Goal: Information Seeking & Learning: Stay updated

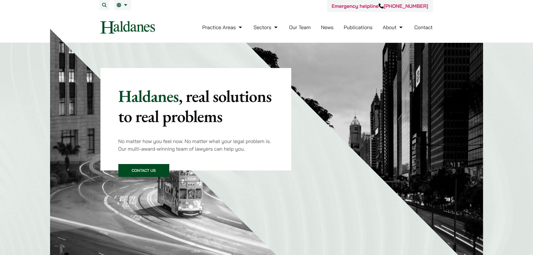
click at [330, 26] on link "News" at bounding box center [327, 27] width 13 height 6
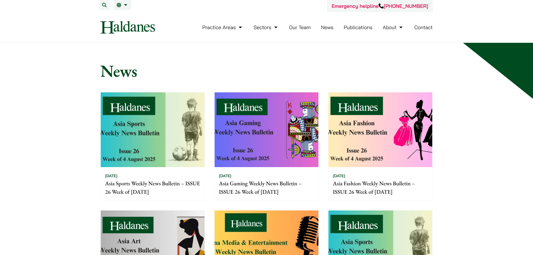
click at [151, 151] on img at bounding box center [153, 129] width 104 height 75
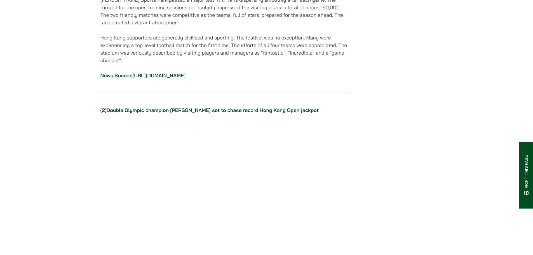
scroll to position [532, 0]
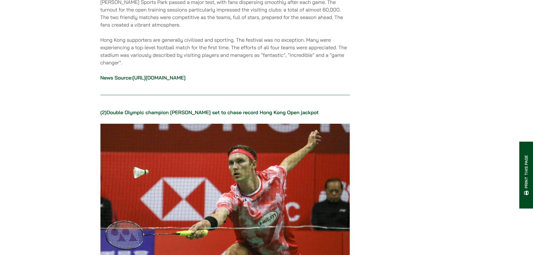
click at [182, 74] on link "[URL][DOMAIN_NAME]" at bounding box center [158, 77] width 53 height 6
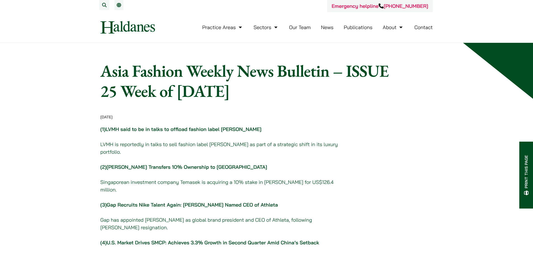
click at [323, 25] on link "News" at bounding box center [327, 27] width 13 height 6
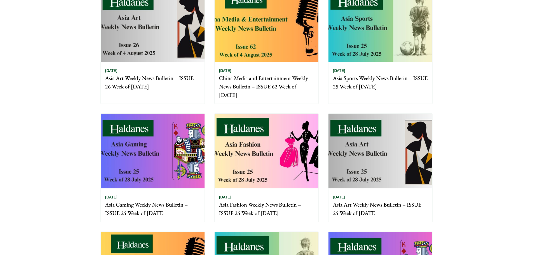
scroll to position [224, 0]
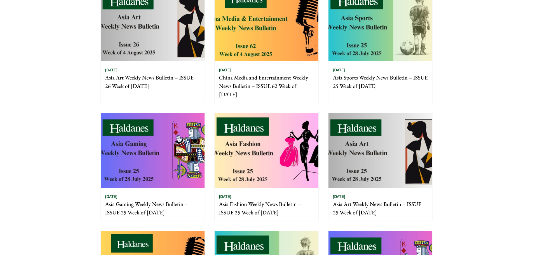
click at [183, 156] on img at bounding box center [153, 150] width 104 height 75
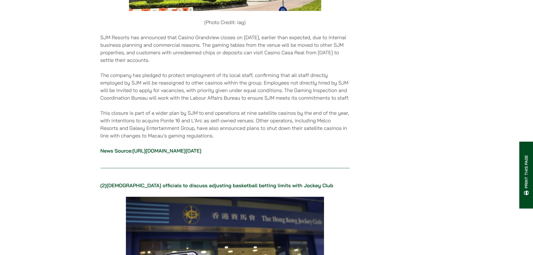
scroll to position [448, 0]
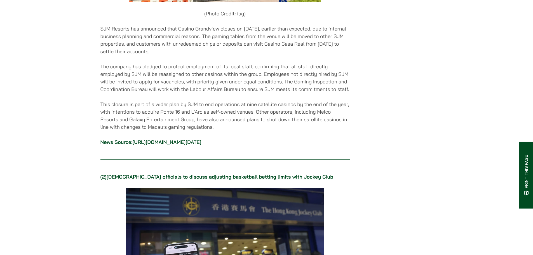
click at [199, 140] on link "https://asgam.com/2025/07/28/macaus-sjm-to-close-satellite-casino-grandview-thi…" at bounding box center [166, 142] width 69 height 6
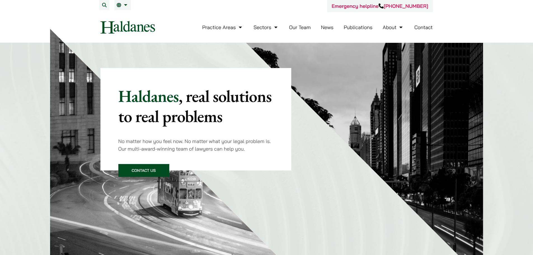
click at [331, 28] on link "News" at bounding box center [327, 27] width 13 height 6
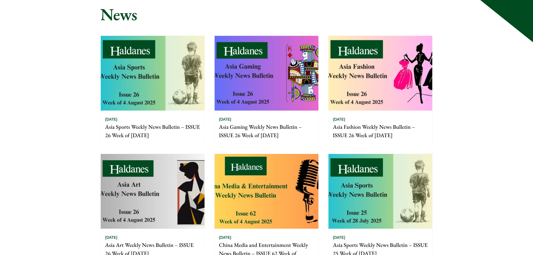
scroll to position [56, 0]
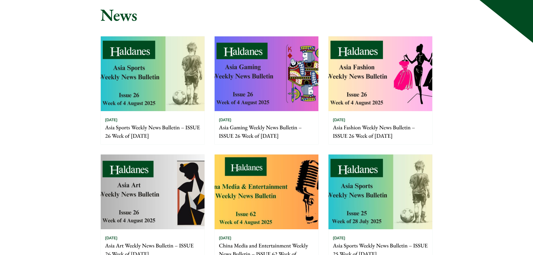
click at [392, 50] on img at bounding box center [380, 73] width 104 height 75
click at [109, 48] on img at bounding box center [153, 73] width 104 height 75
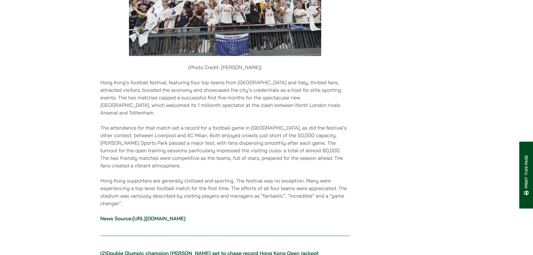
scroll to position [392, 0]
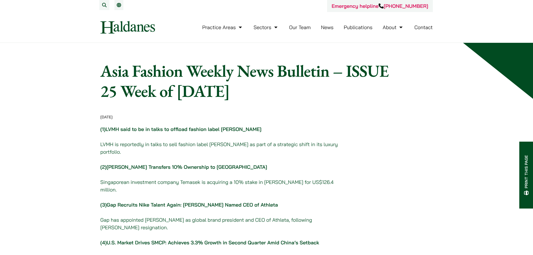
click at [327, 27] on link "News" at bounding box center [327, 27] width 13 height 6
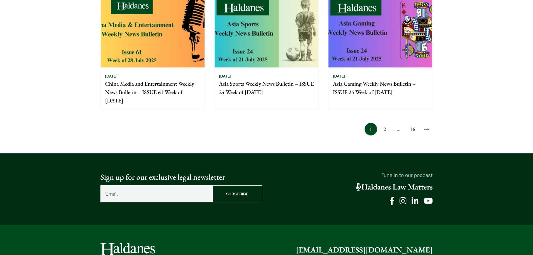
scroll to position [447, 0]
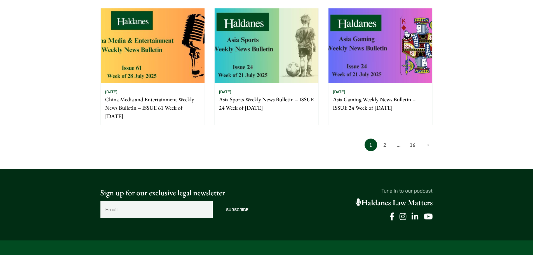
click at [386, 144] on link "2" at bounding box center [384, 144] width 13 height 13
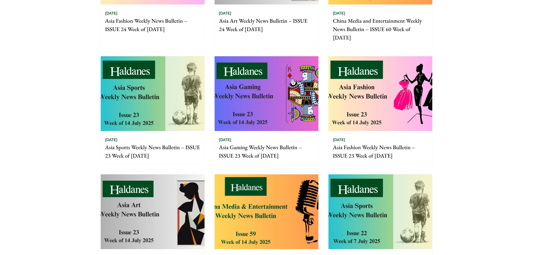
scroll to position [168, 0]
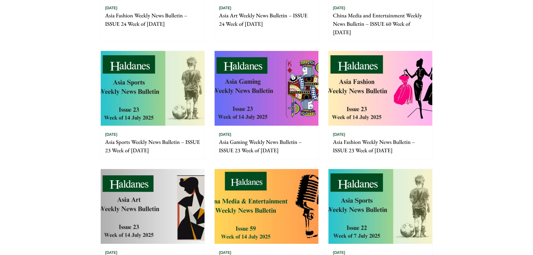
click at [160, 76] on img at bounding box center [153, 88] width 104 height 75
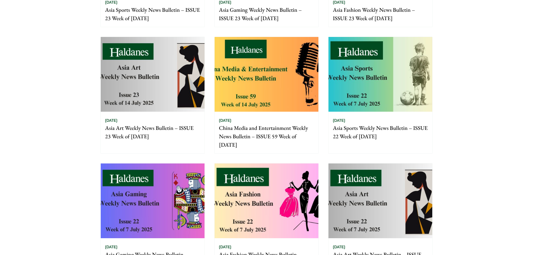
scroll to position [308, 0]
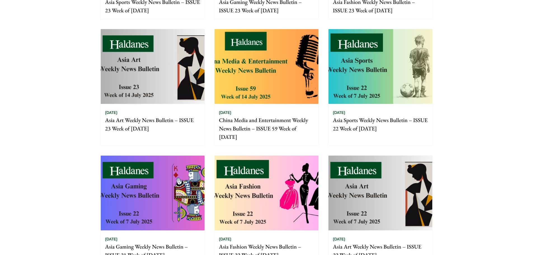
click at [373, 81] on img at bounding box center [380, 66] width 104 height 75
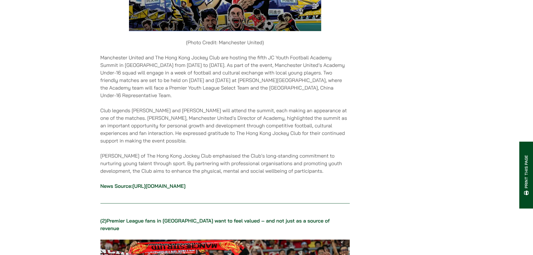
scroll to position [504, 0]
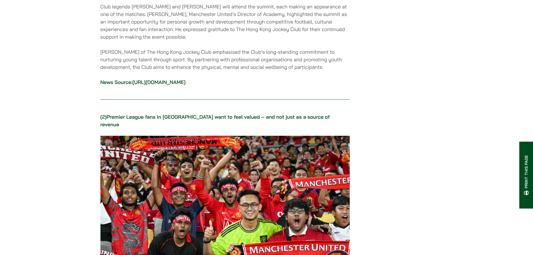
click at [154, 79] on link "[URL][DOMAIN_NAME]" at bounding box center [158, 82] width 53 height 6
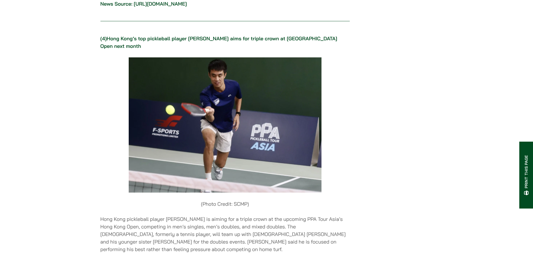
scroll to position [1287, 0]
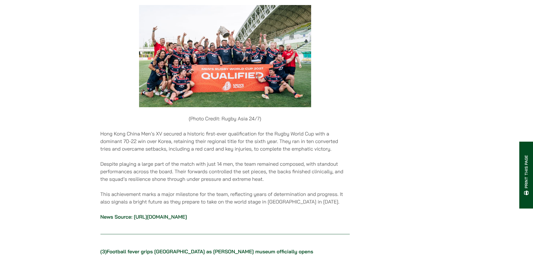
scroll to position [727, 0]
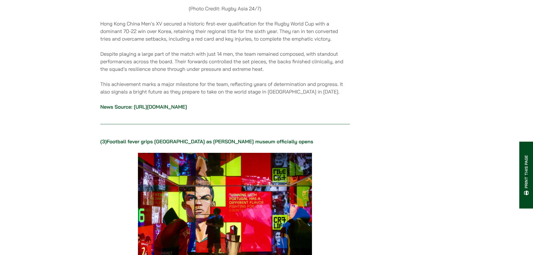
click at [187, 107] on link "https://www.rugbyasia247.com/hong-kong-china-mens-xv-reach-first-ever-rugby-wor…" at bounding box center [160, 107] width 53 height 6
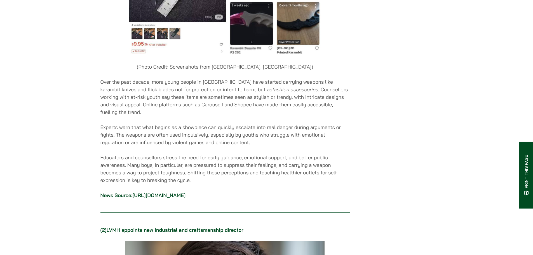
scroll to position [448, 0]
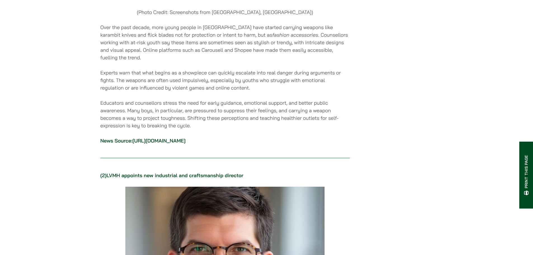
click at [176, 137] on link "[URL][DOMAIN_NAME]" at bounding box center [158, 140] width 53 height 6
